Goal: Task Accomplishment & Management: Use online tool/utility

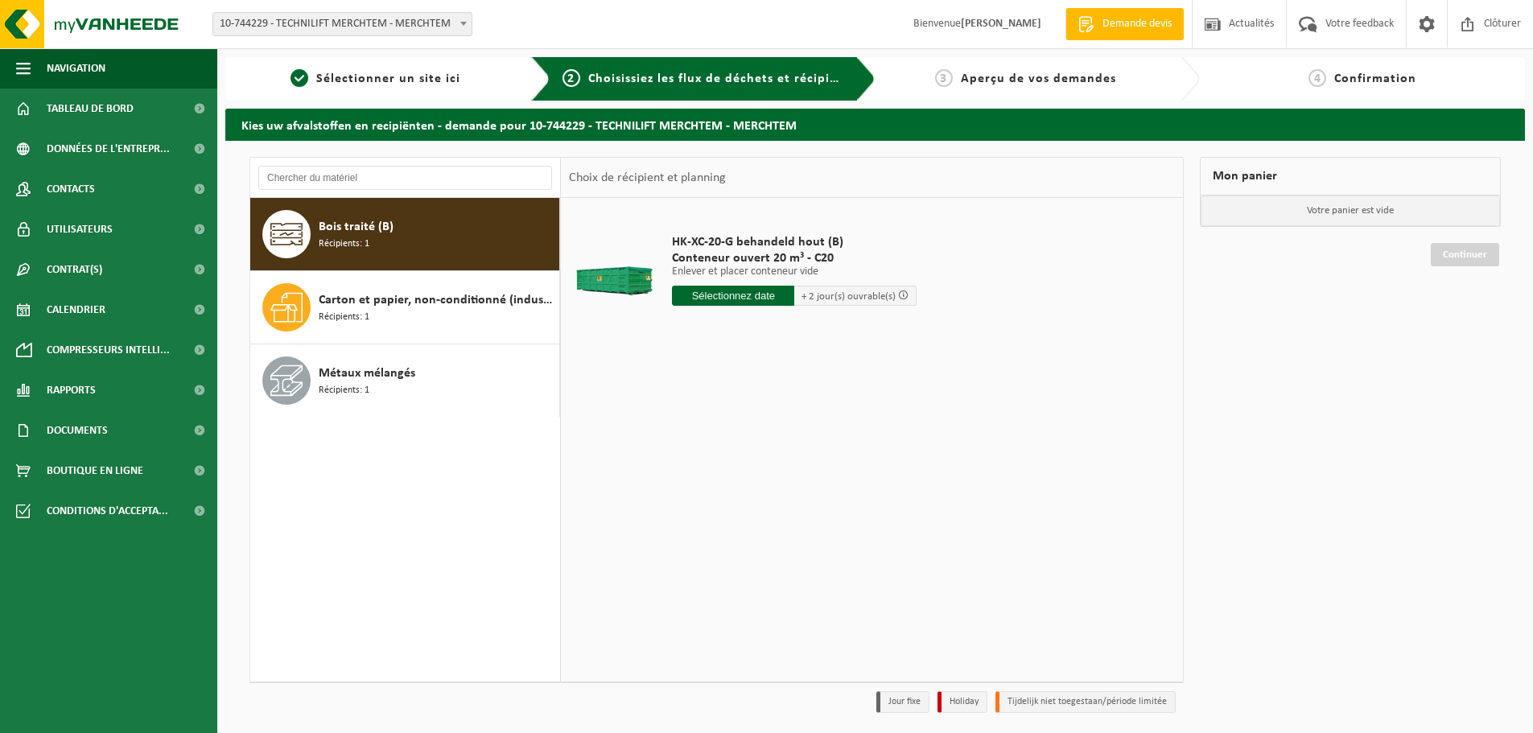
click at [449, 309] on span "Carton et papier, non-conditionné (industriel)" at bounding box center [437, 299] width 237 height 19
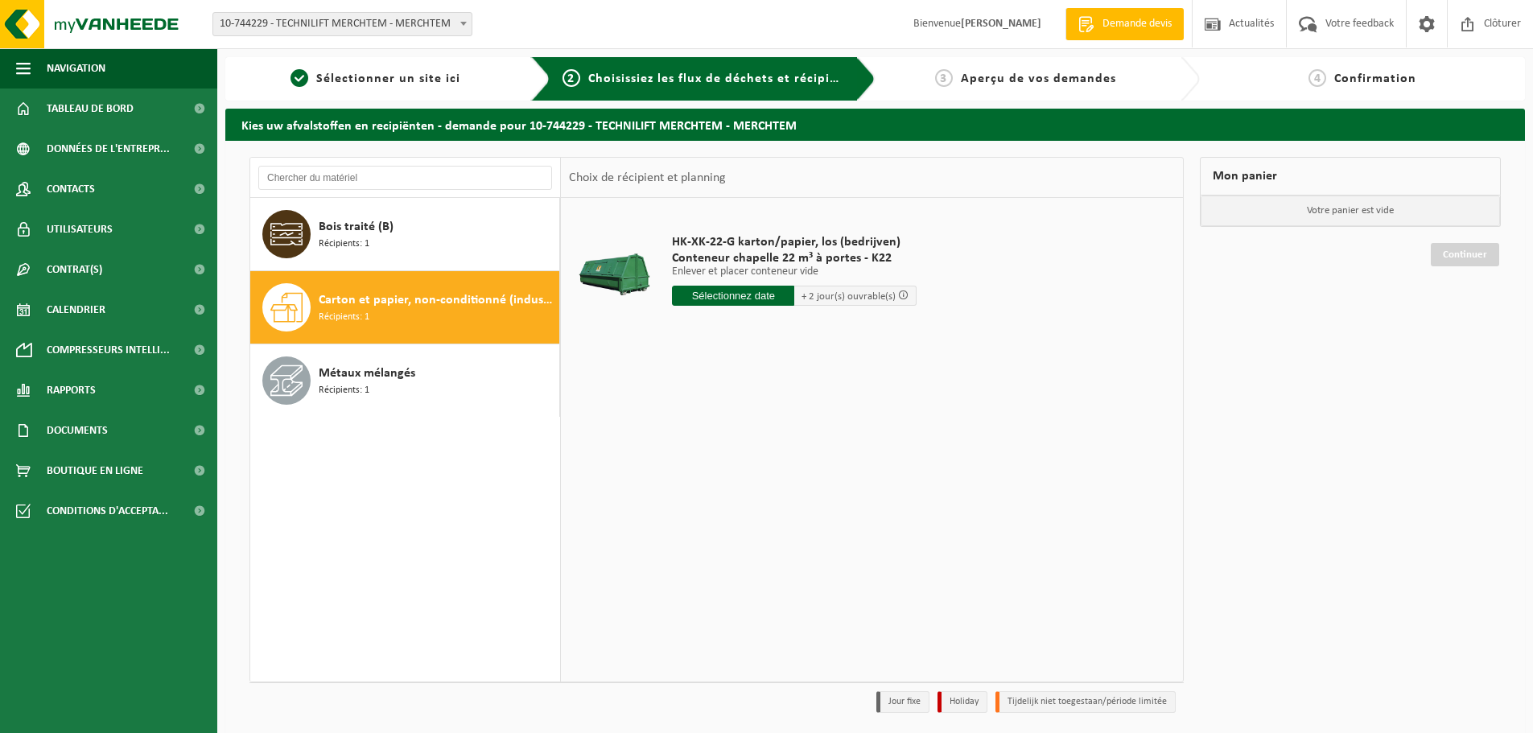
click at [718, 294] on input "text" at bounding box center [733, 296] width 122 height 20
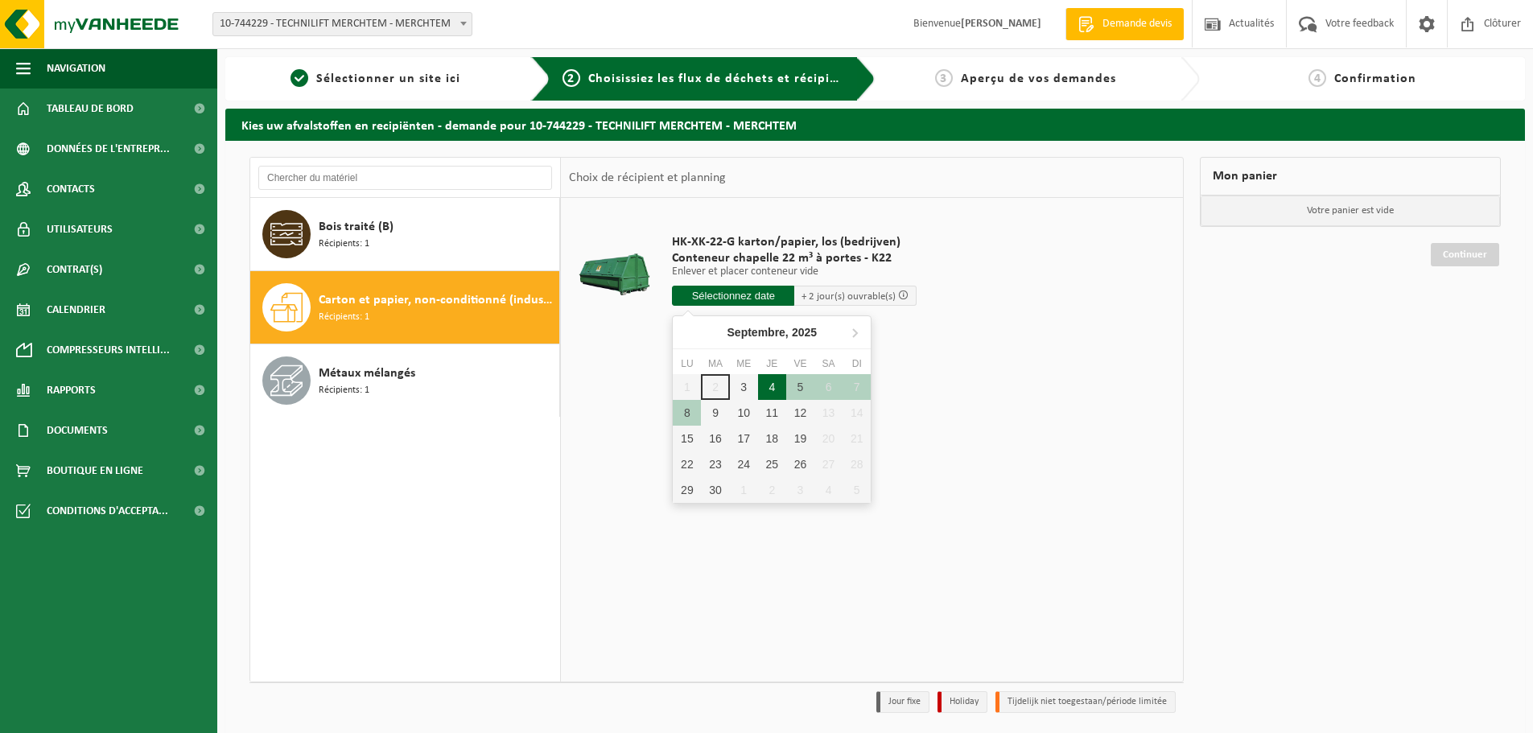
click at [776, 385] on div "4" at bounding box center [772, 387] width 28 height 26
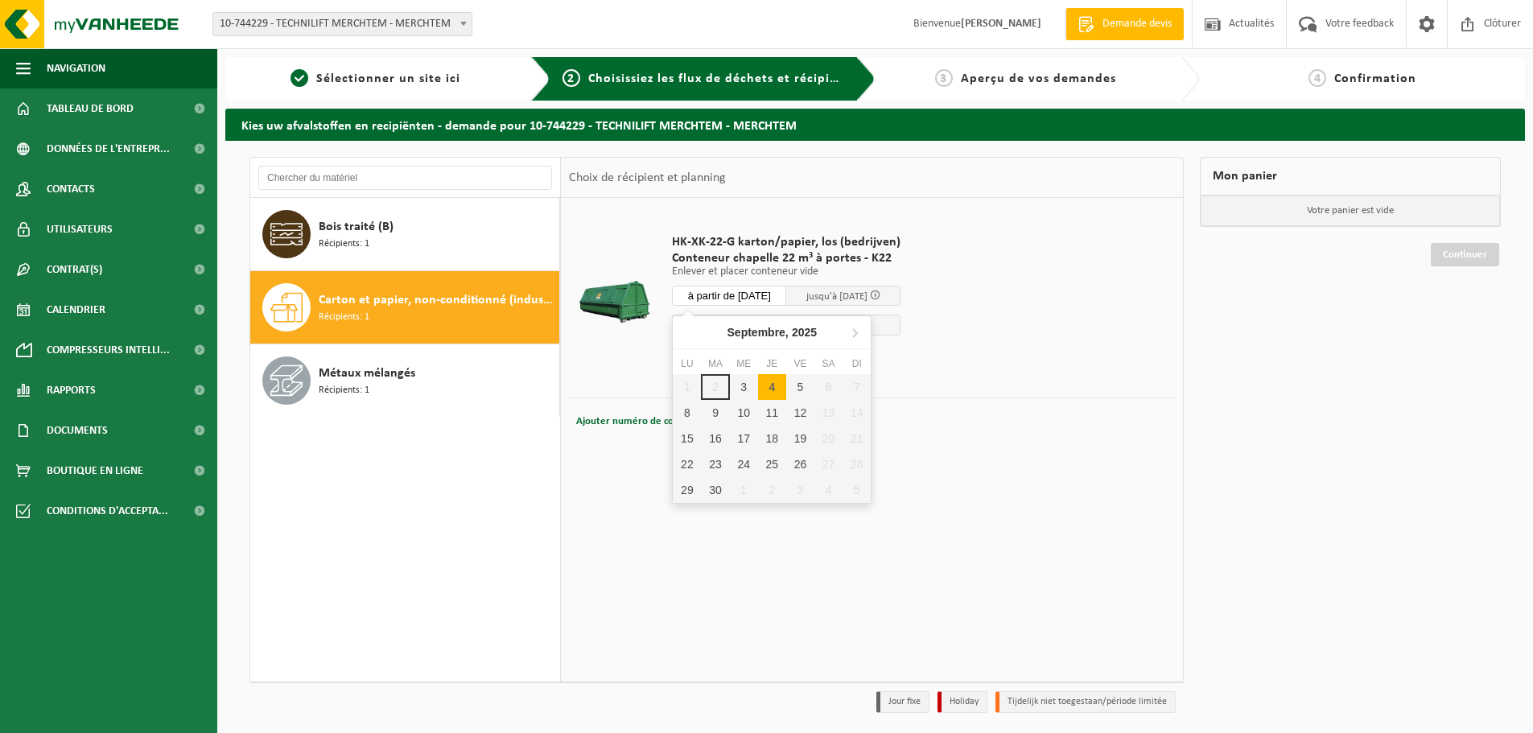
click at [778, 295] on input "à partir de 2025-09-04" at bounding box center [729, 296] width 114 height 20
click at [749, 382] on div "3" at bounding box center [744, 387] width 28 height 26
type input "à partir de 2025-09-03"
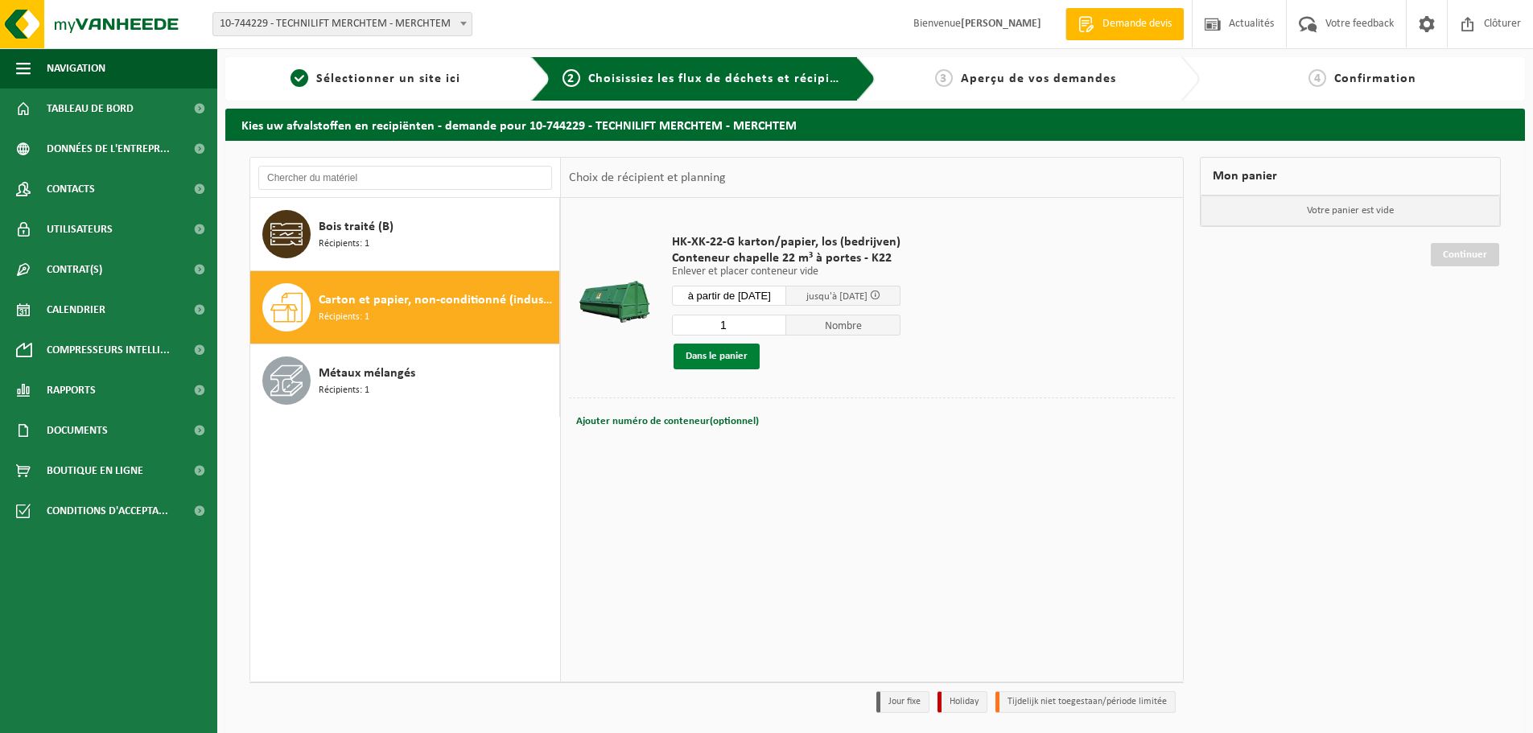
click at [723, 356] on button "Dans le panier" at bounding box center [716, 357] width 86 height 26
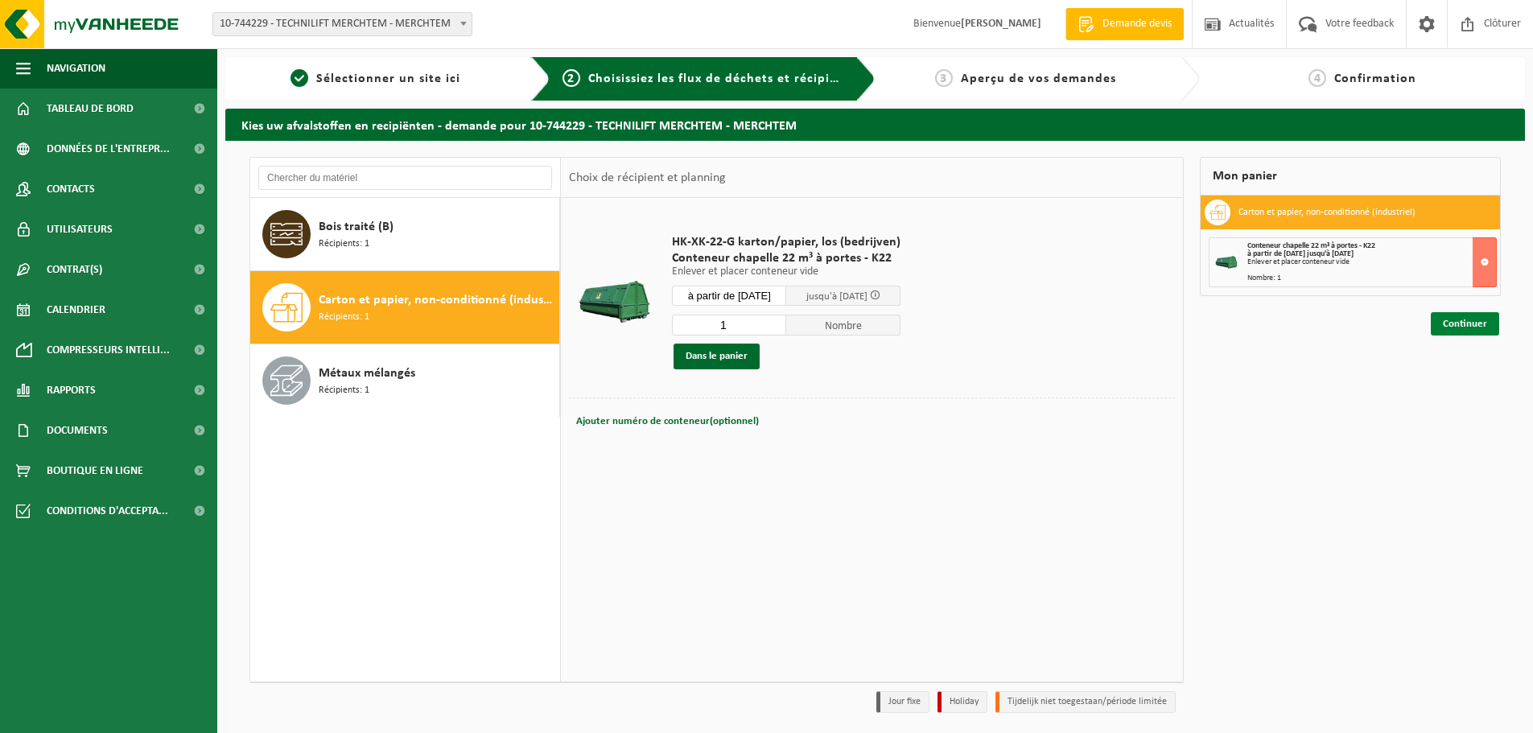
click at [1457, 320] on link "Continuer" at bounding box center [1464, 323] width 68 height 23
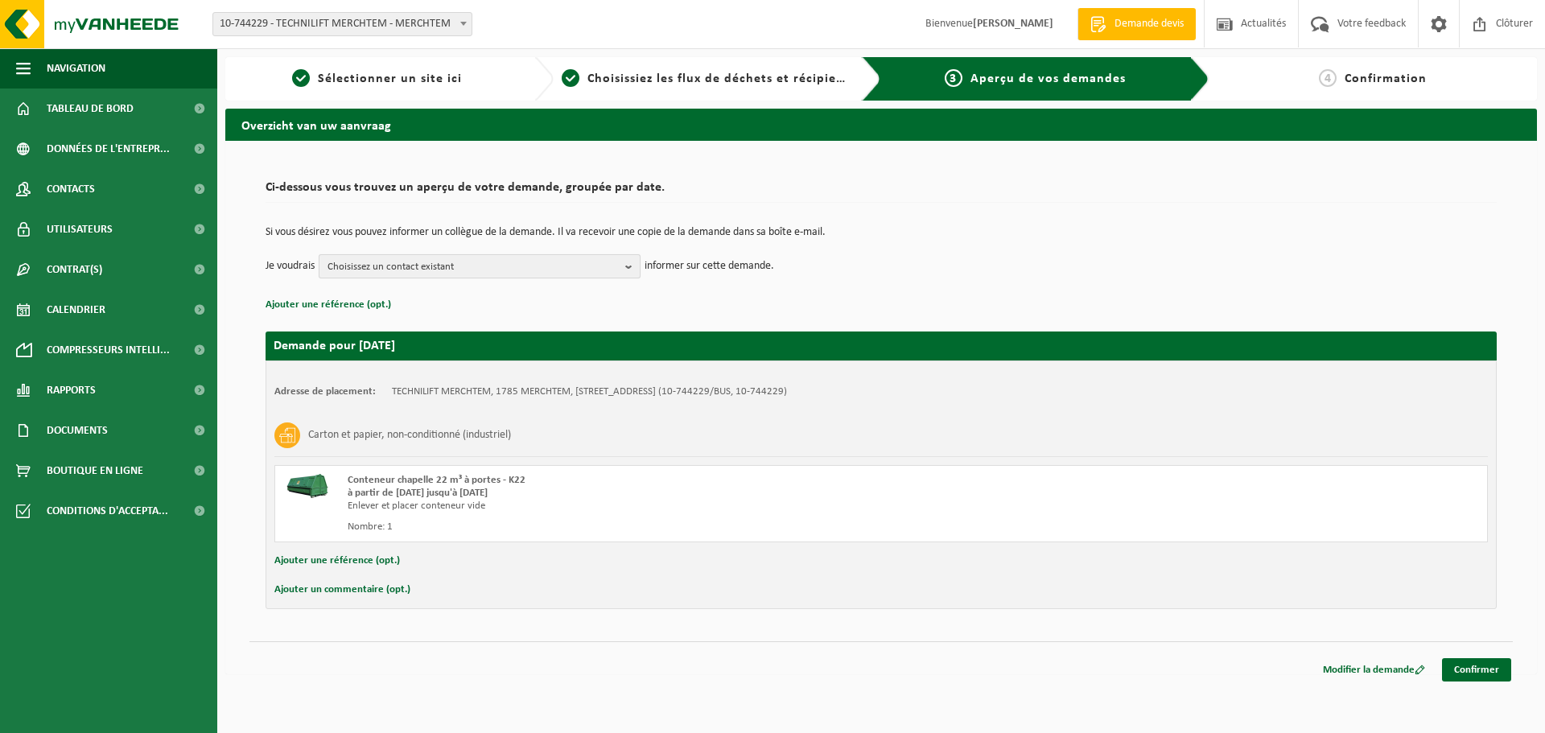
click at [635, 265] on b "button" at bounding box center [632, 266] width 14 height 23
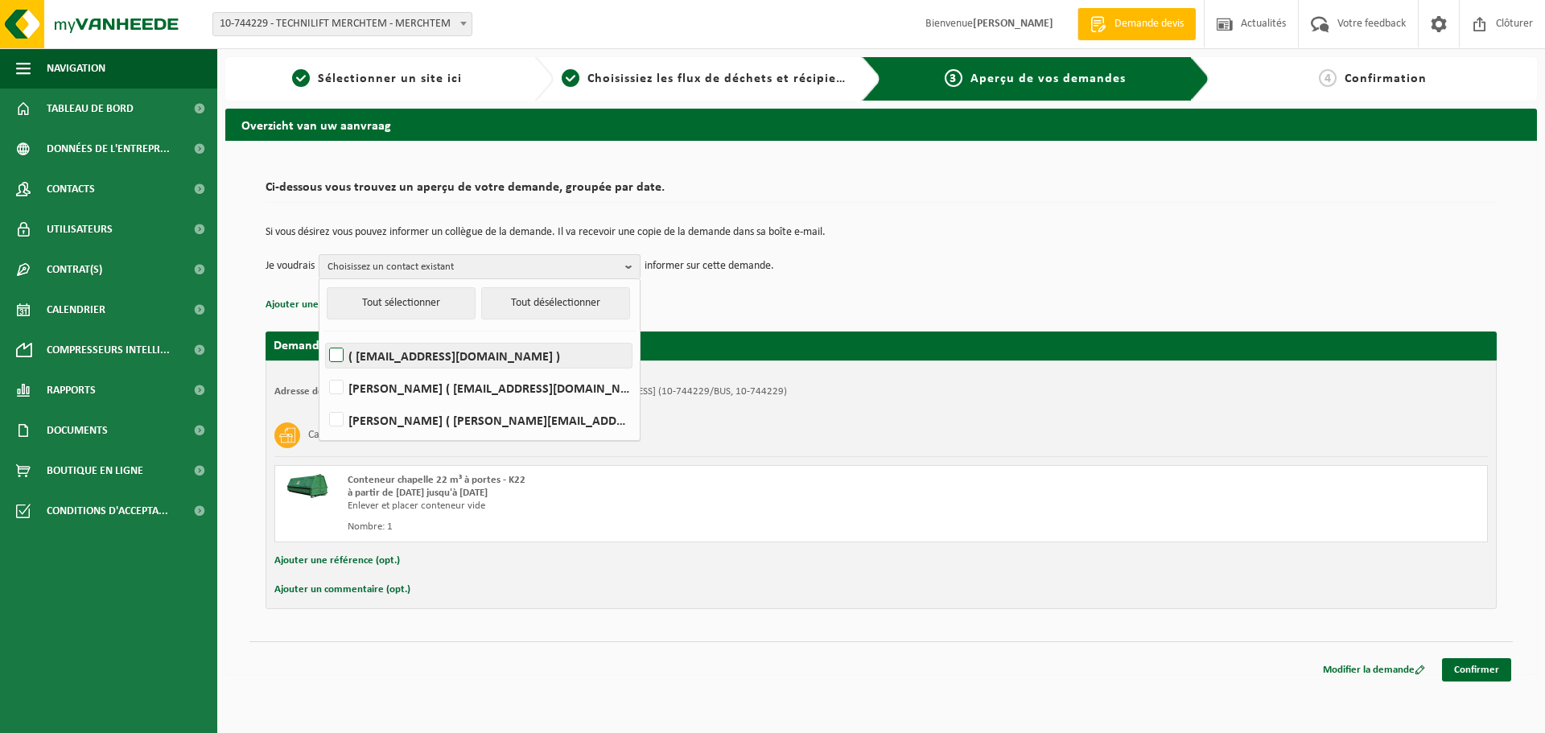
click at [519, 356] on label "( [EMAIL_ADDRESS][DOMAIN_NAME] )" at bounding box center [479, 356] width 306 height 24
click at [323, 335] on input "( [EMAIL_ADDRESS][DOMAIN_NAME] )" at bounding box center [323, 335] width 1 height 1
checkbox input "true"
click at [1464, 669] on link "Confirmer" at bounding box center [1476, 669] width 69 height 23
